Goal: Transaction & Acquisition: Purchase product/service

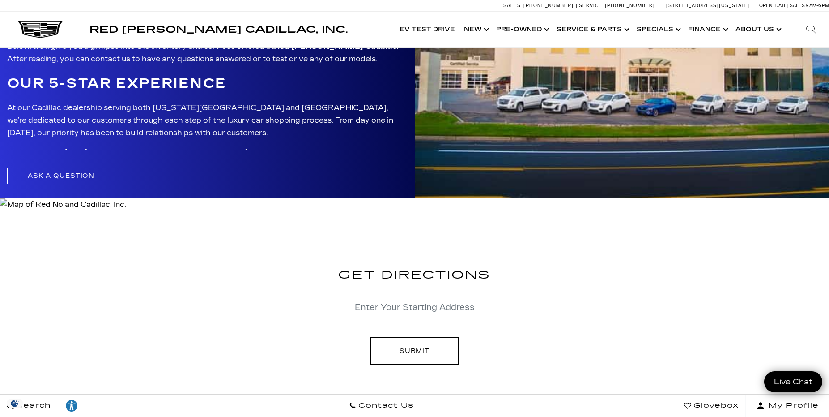
scroll to position [2185, 0]
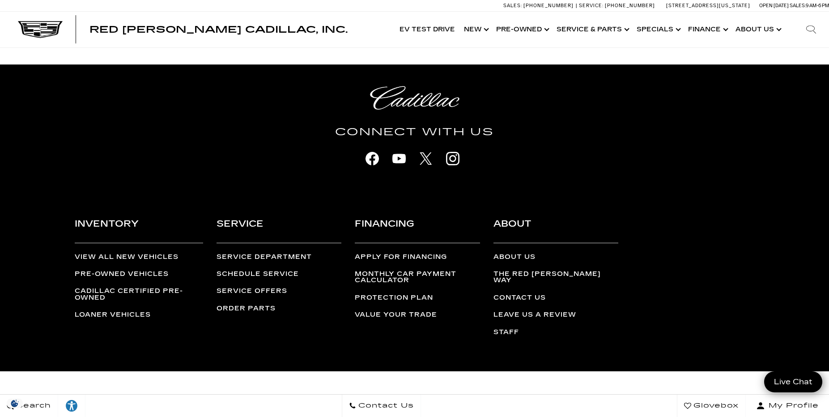
click at [143, 268] on ul "View All New Vehicles Pre-Owned Vehicles Cadillac Certified Pre-Owned Loaner Ve…" at bounding box center [139, 286] width 128 height 64
click at [141, 270] on link "Pre-Owned Vehicles" at bounding box center [122, 274] width 94 height 8
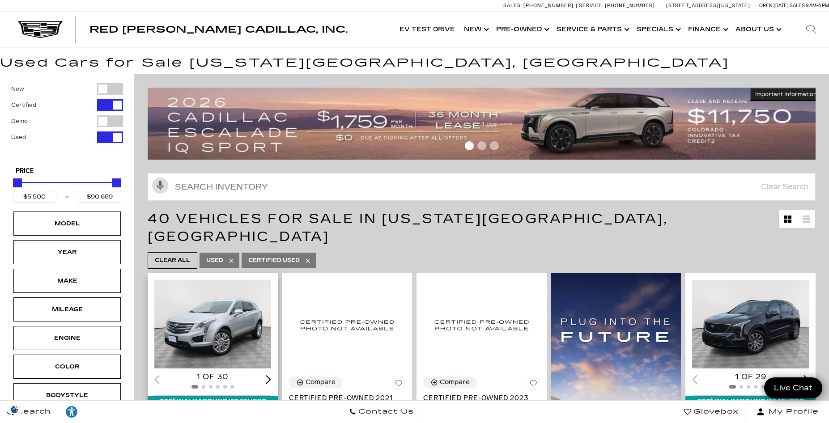
click at [269, 375] on div "Next slide" at bounding box center [268, 379] width 5 height 9
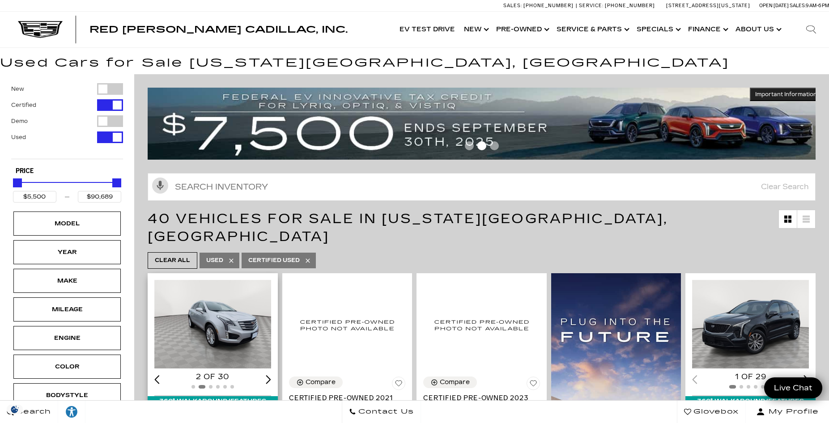
click at [269, 375] on div "Next slide" at bounding box center [268, 379] width 5 height 9
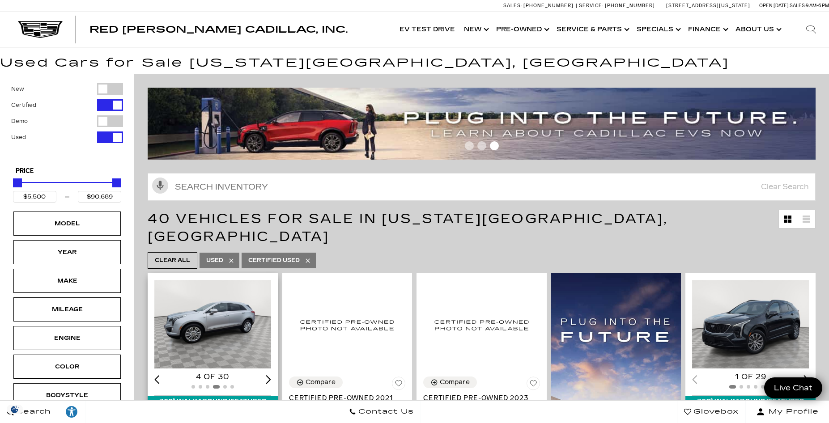
click at [269, 375] on div "Next slide" at bounding box center [268, 379] width 5 height 9
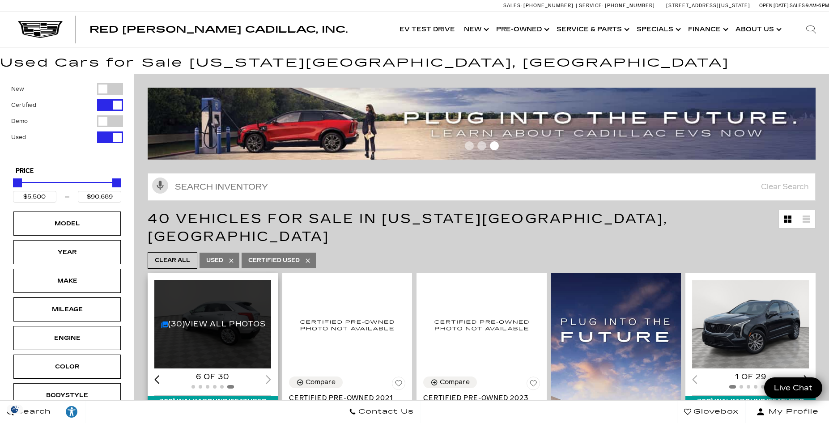
click at [269, 372] on div "6 of 30" at bounding box center [212, 377] width 117 height 10
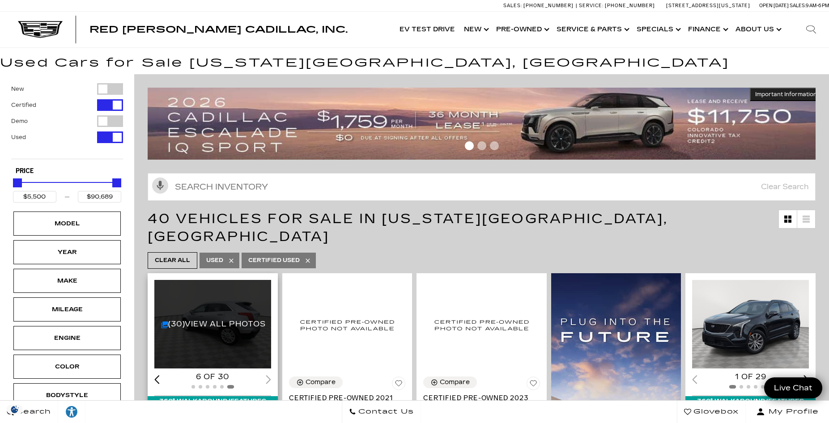
click at [269, 372] on div "6 of 30" at bounding box center [212, 377] width 117 height 10
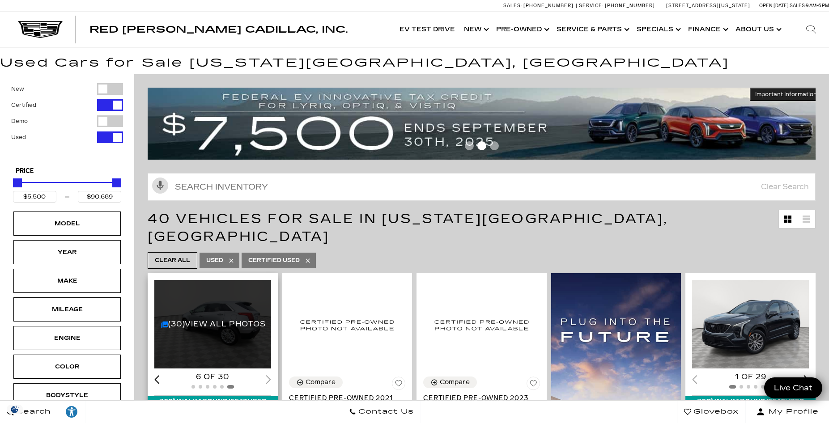
click at [194, 385] on span at bounding box center [194, 387] width 4 height 4
drag, startPoint x: 194, startPoint y: 369, endPoint x: 213, endPoint y: 380, distance: 21.7
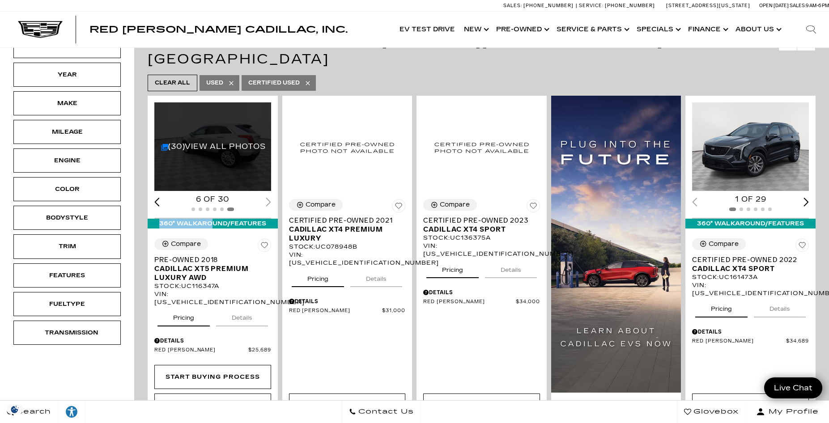
scroll to position [185, 0]
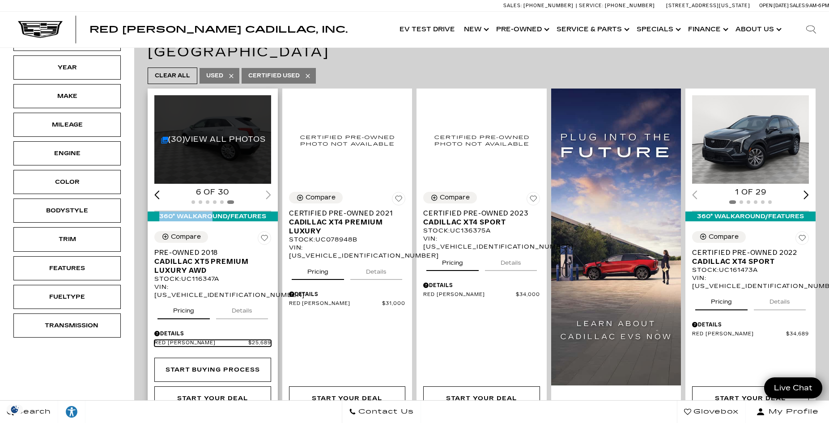
click at [260, 340] on span "$25,689" at bounding box center [259, 343] width 23 height 7
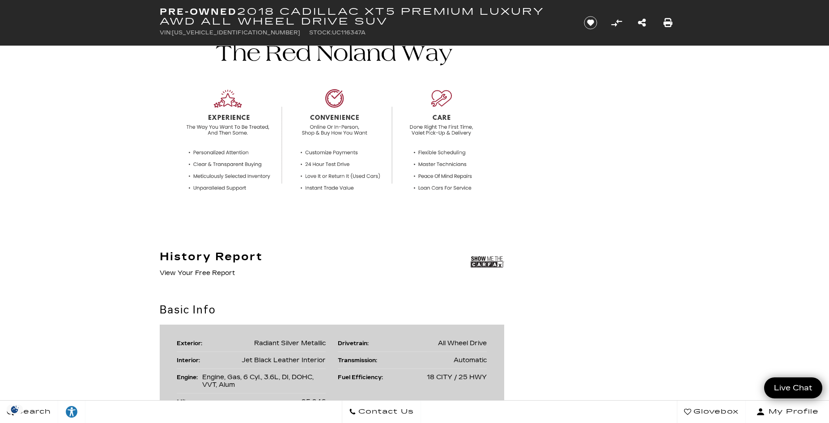
scroll to position [186, 0]
